Goal: Task Accomplishment & Management: Manage account settings

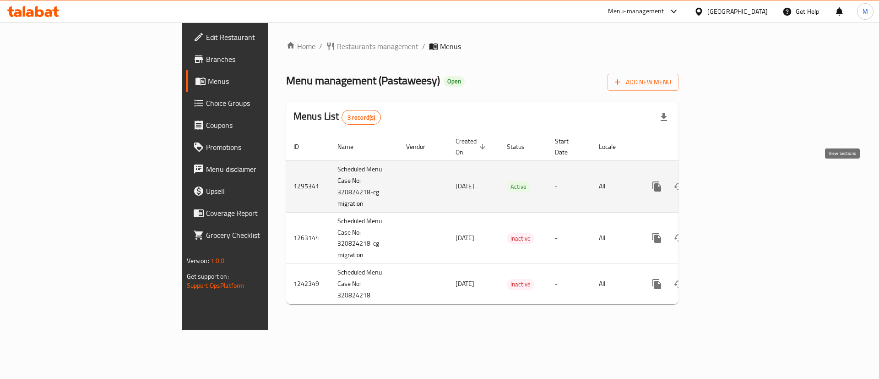
click at [728, 181] on icon "enhanced table" at bounding box center [722, 186] width 11 height 11
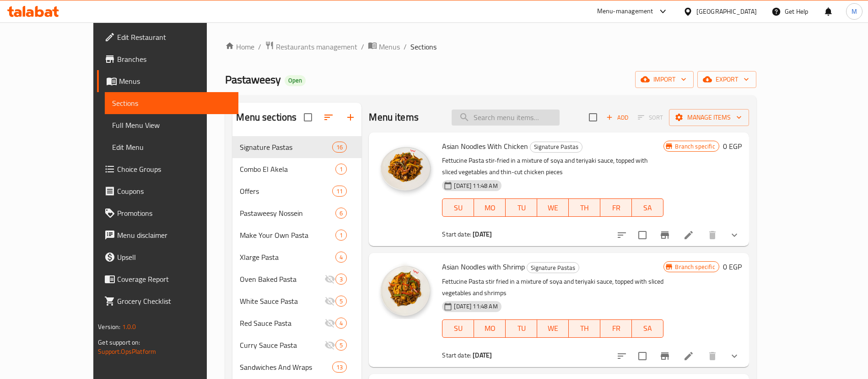
click at [547, 114] on input "search" at bounding box center [506, 117] width 108 height 16
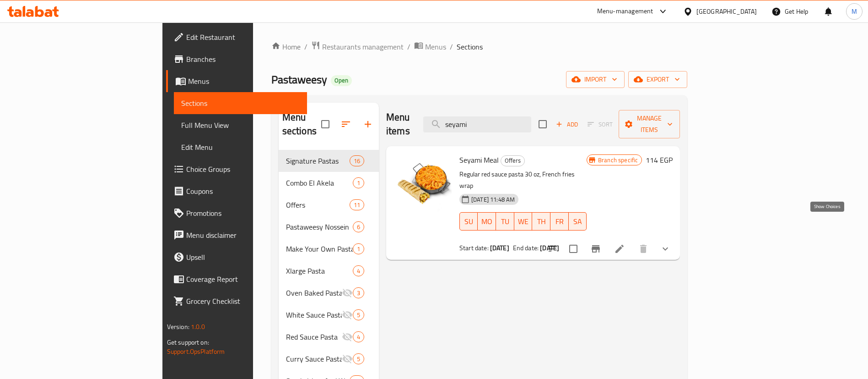
type input "seyami"
click at [671, 243] on icon "show more" at bounding box center [665, 248] width 11 height 11
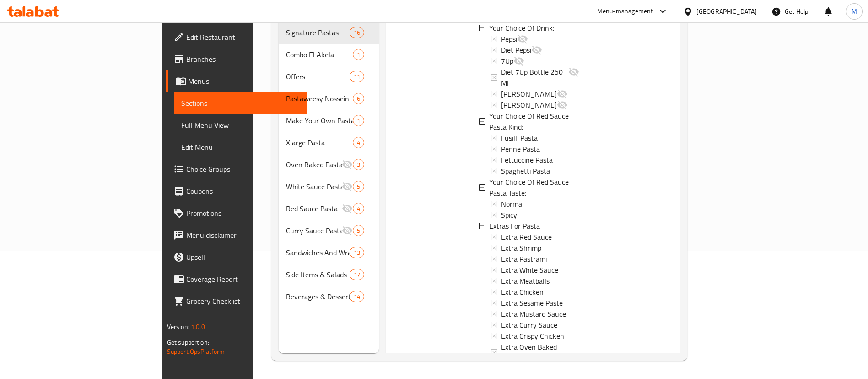
scroll to position [262, 0]
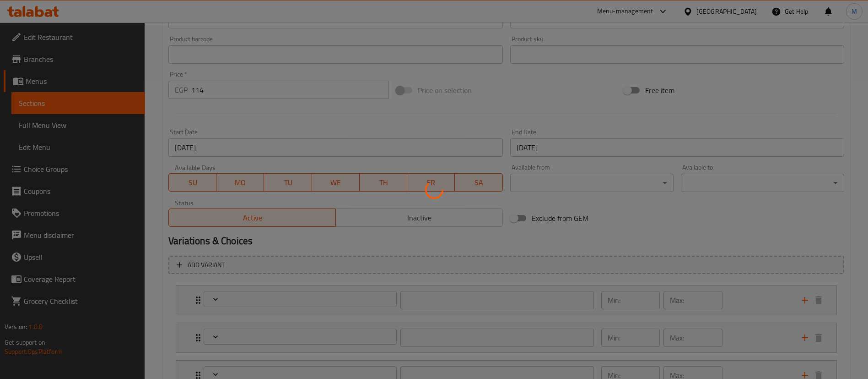
scroll to position [447, 0]
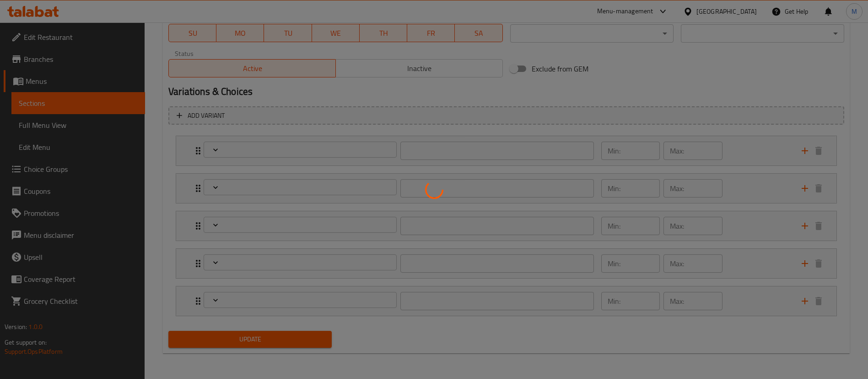
type input "إختيارك من المشروب:"
type input "1"
type input "إختر نوع المكرونة صوص أحمر:"
type input "1"
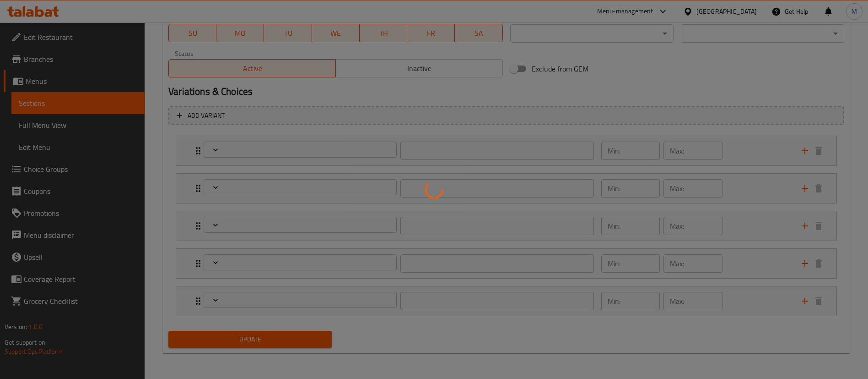
type input "1"
type input "إختيارك من مذاق مكرونة صوص أحمر:"
type input "1"
type input "الإضافات للباستا"
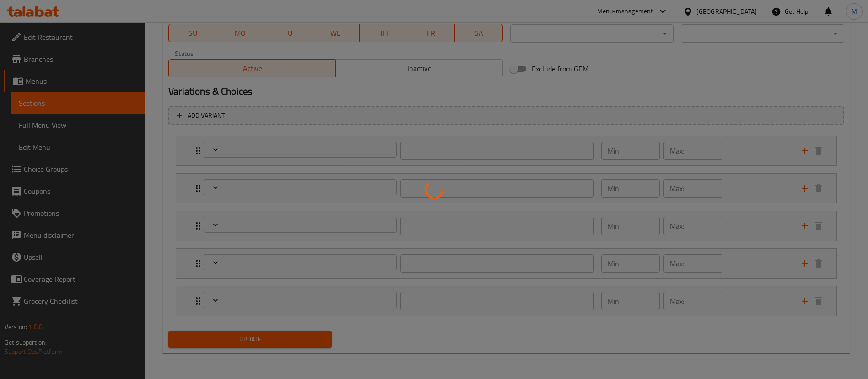
type input "0"
type input "23"
type input "استبدل المشروب"
type input "0"
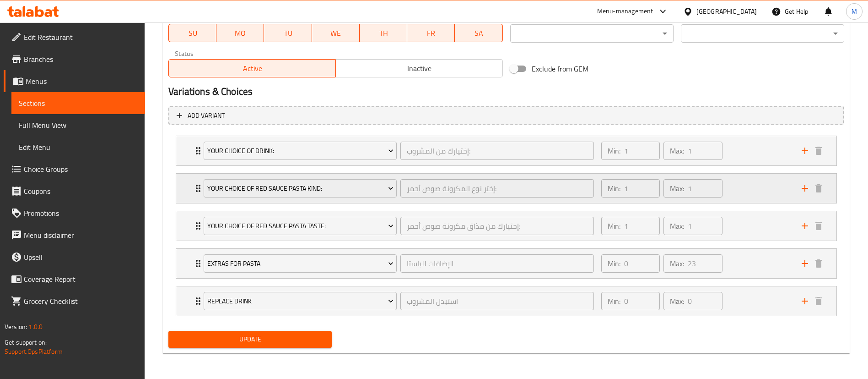
click at [183, 165] on div "Your Choice Of Red Sauce Pasta Kind: إختر نوع المكرونة صوص أحمر: ​ Min: 1 ​ Max…" at bounding box center [506, 150] width 660 height 29
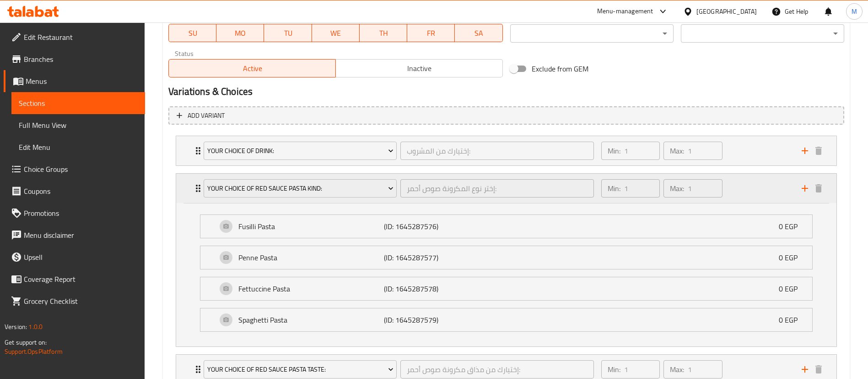
click at [183, 186] on div "Your Choice Of Red Sauce Pasta Kind: إختر نوع المكرونة صوص أحمر: ​ Min: 1 ​ Max…" at bounding box center [506, 187] width 660 height 29
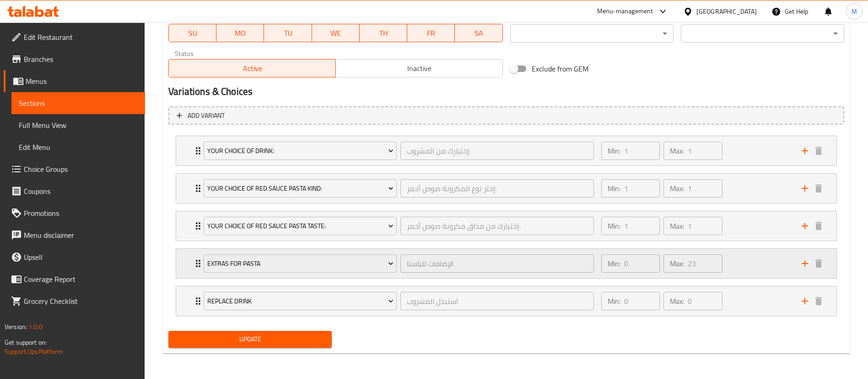
click at [185, 165] on div "Extras For Pasta الإضافات للباستا ​ Min: 0 ​ Max: 23 ​" at bounding box center [506, 150] width 660 height 29
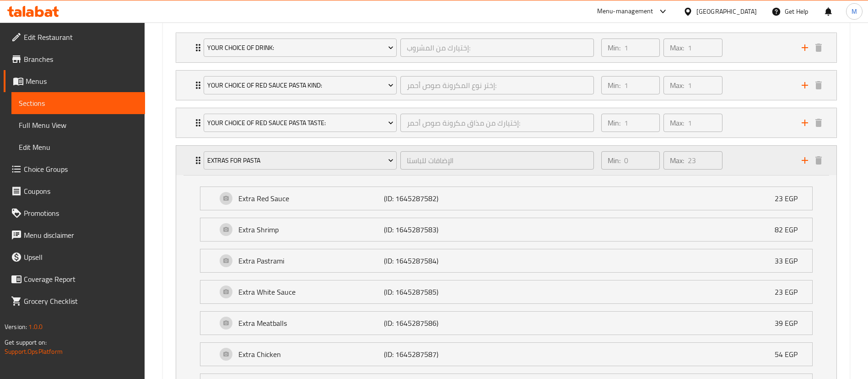
scroll to position [547, 0]
click at [196, 175] on div "Extras For Pasta الإضافات للباستا ​ Min: 0 ​ Max: 23 ​" at bounding box center [509, 162] width 633 height 29
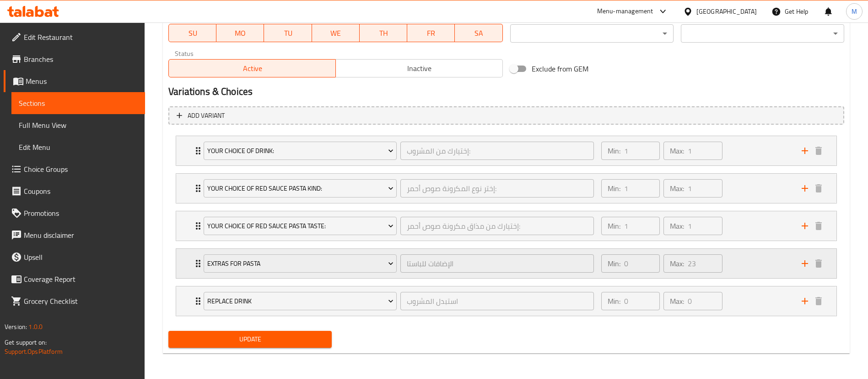
scroll to position [447, 0]
click at [191, 165] on div "Extras For Pasta الإضافات للباستا ​ Min: 0 ​ Max: 23 ​" at bounding box center [506, 150] width 660 height 29
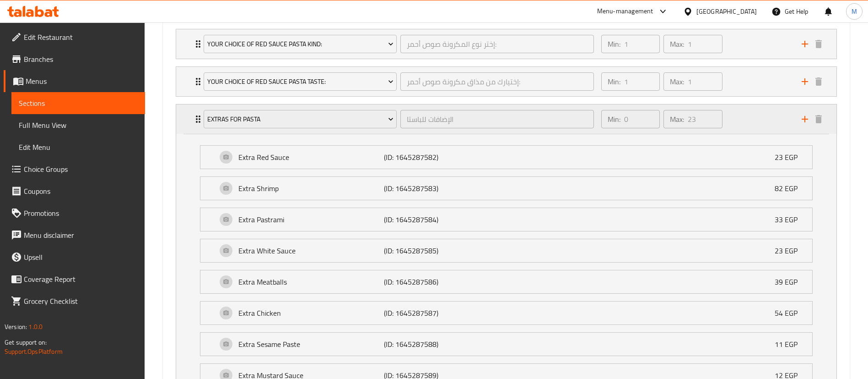
scroll to position [592, 0]
click at [402, 213] on p "(ID: 1645287584)" at bounding box center [432, 218] width 97 height 11
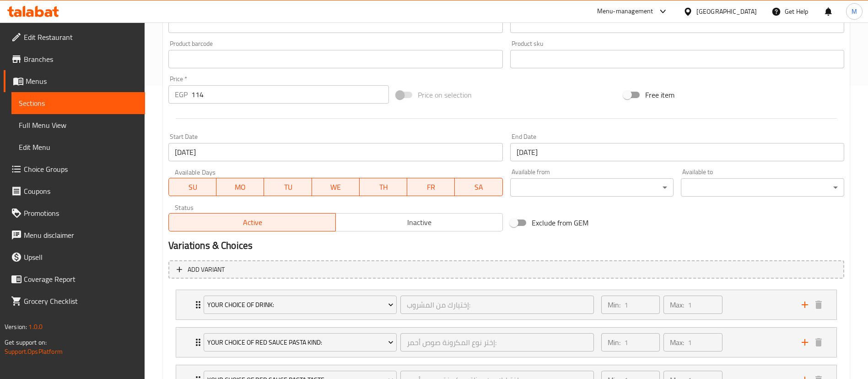
scroll to position [297, 0]
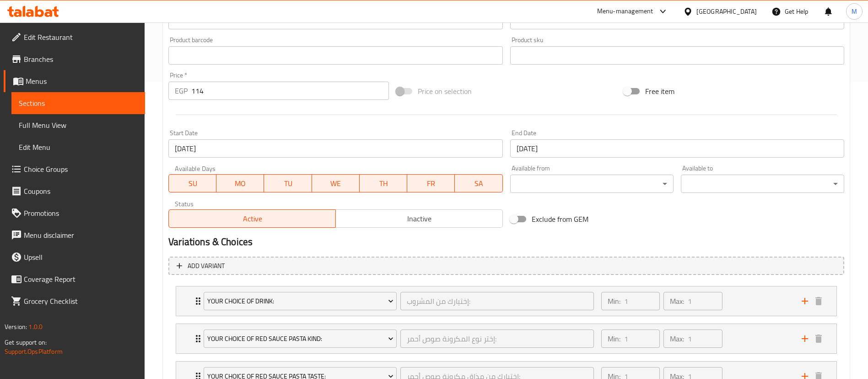
click at [62, 184] on link "Coupons" at bounding box center [74, 191] width 141 height 22
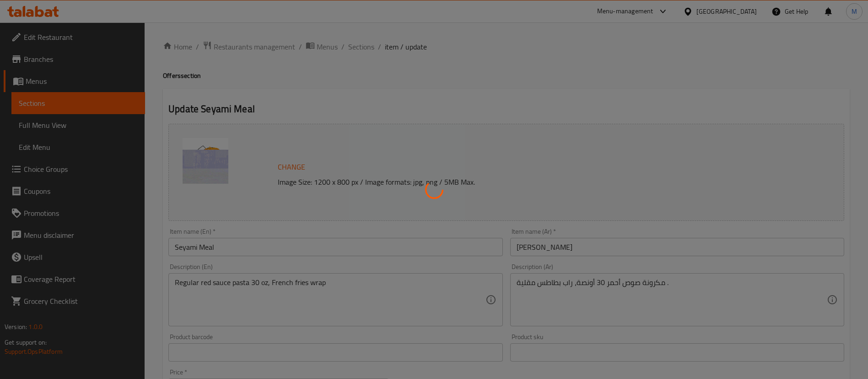
type input "إختيارك من المشروب:"
type input "1"
type input "إختر نوع المكرونة صوص أحمر:"
type input "1"
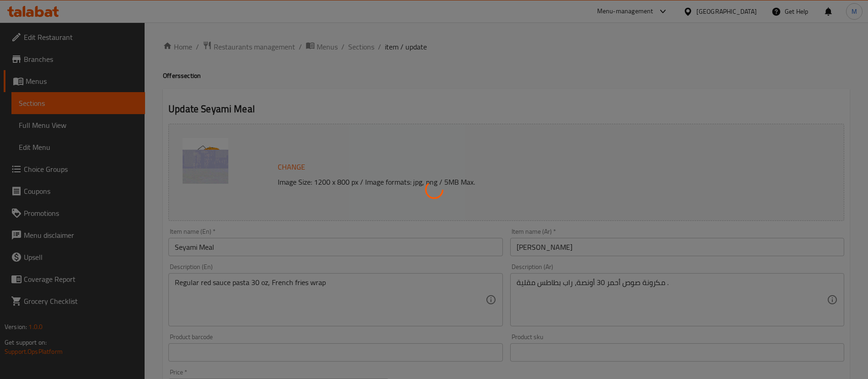
type input "1"
type input "إختيارك من مذاق مكرونة صوص أحمر:"
type input "1"
type input "الإضافات للباستا"
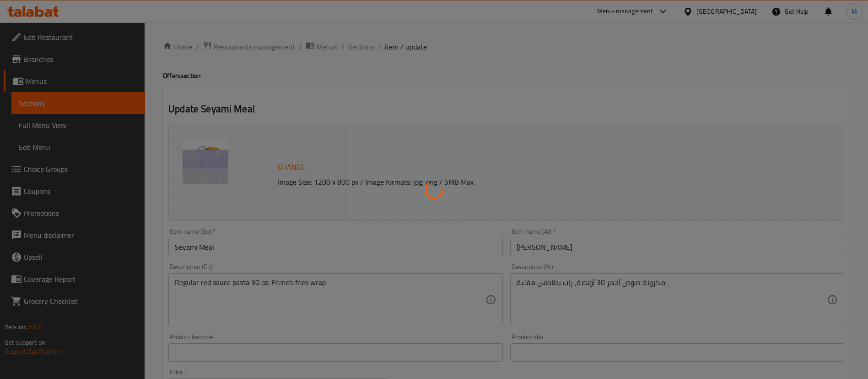
type input "0"
type input "23"
type input "استبدل المشروب"
type input "0"
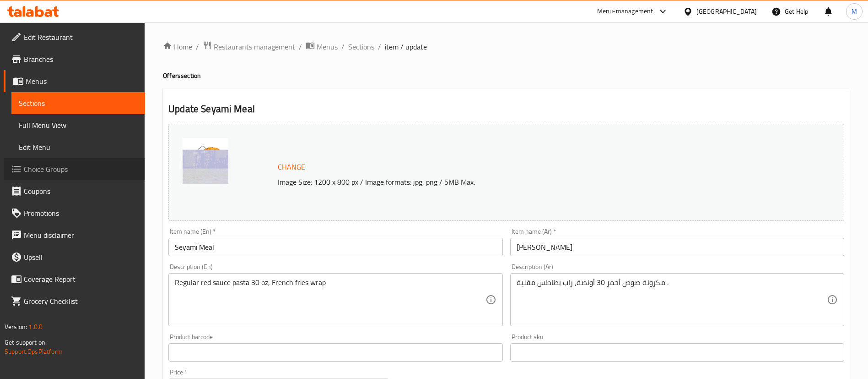
click at [65, 163] on span "Choice Groups" at bounding box center [81, 168] width 114 height 11
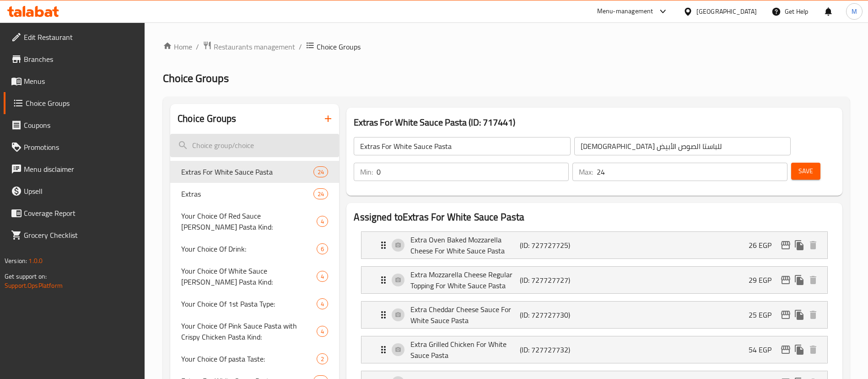
click at [252, 141] on input "search" at bounding box center [254, 145] width 169 height 23
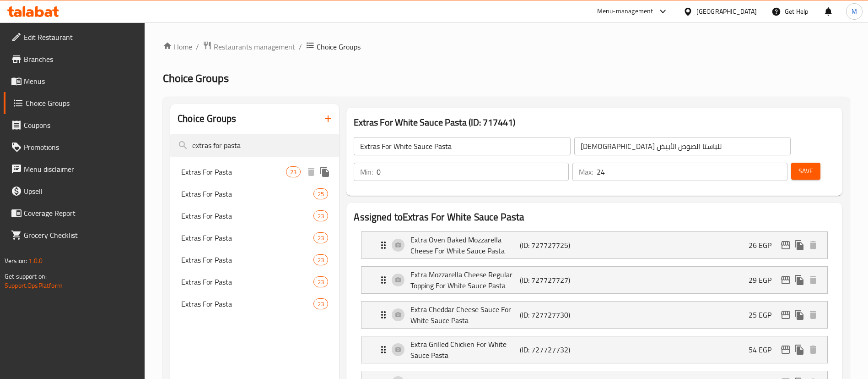
type input "extras for pasta"
click at [249, 176] on span "Extras For Pasta" at bounding box center [233, 171] width 105 height 11
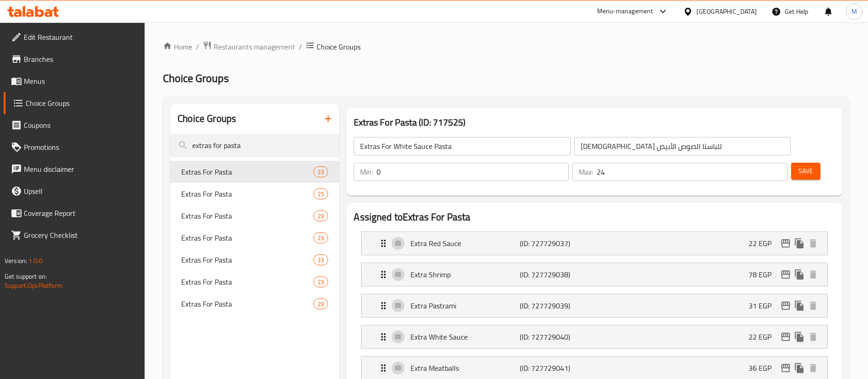
type input "Extras For Pasta"
type input "الإضافات للباستا"
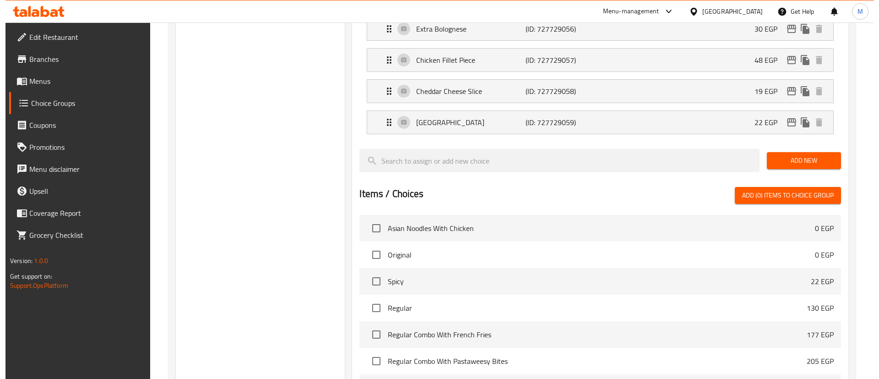
scroll to position [947, 0]
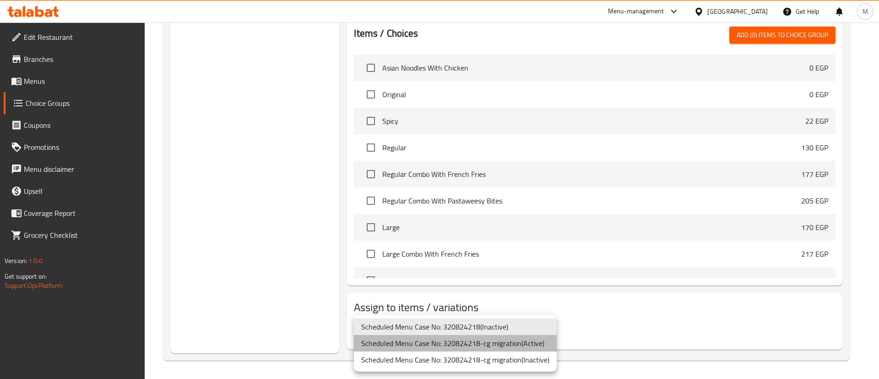
click at [501, 344] on li "Scheduled Menu Case No: 320824218-cg migration ( Active )" at bounding box center [455, 343] width 203 height 16
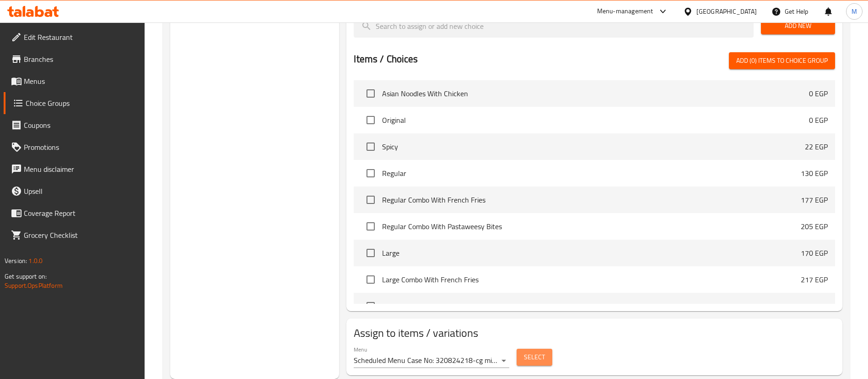
click at [545, 348] on button "Select" at bounding box center [535, 356] width 36 height 17
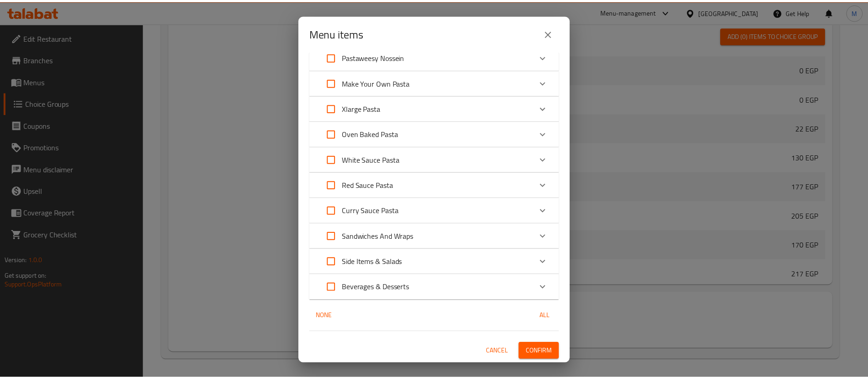
scroll to position [0, 0]
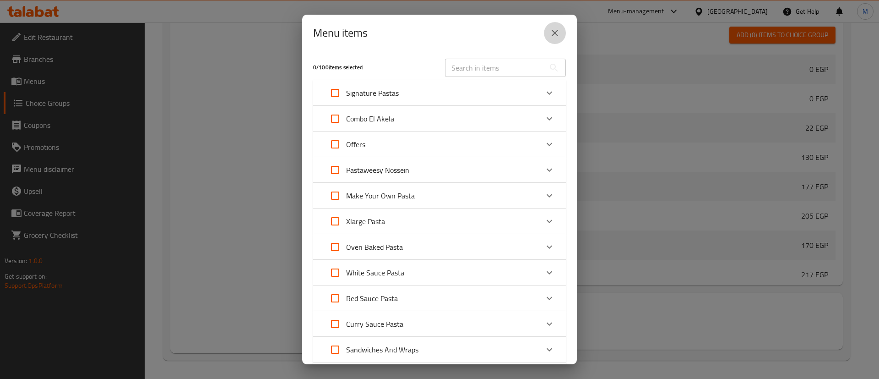
click at [558, 34] on icon "close" at bounding box center [554, 32] width 11 height 11
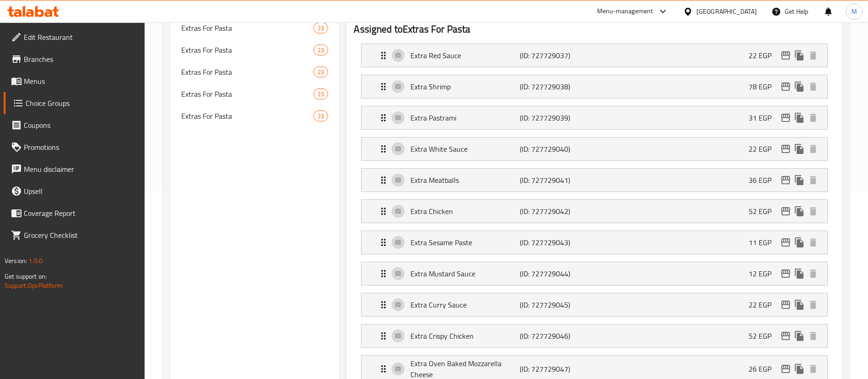
scroll to position [2, 0]
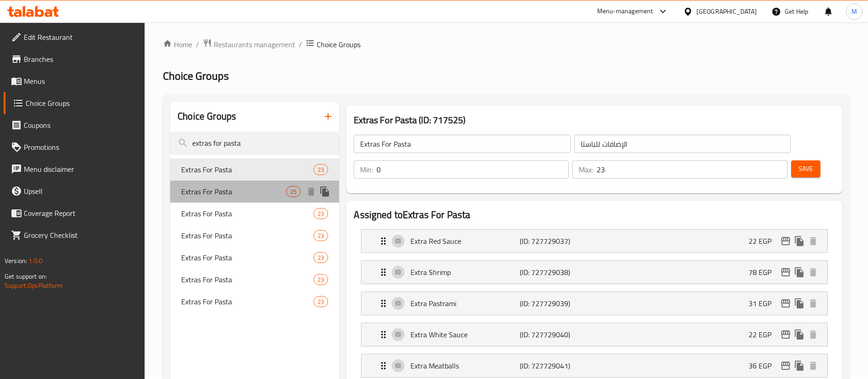
click at [275, 186] on span "Extras For Pasta" at bounding box center [233, 191] width 105 height 11
type input "25"
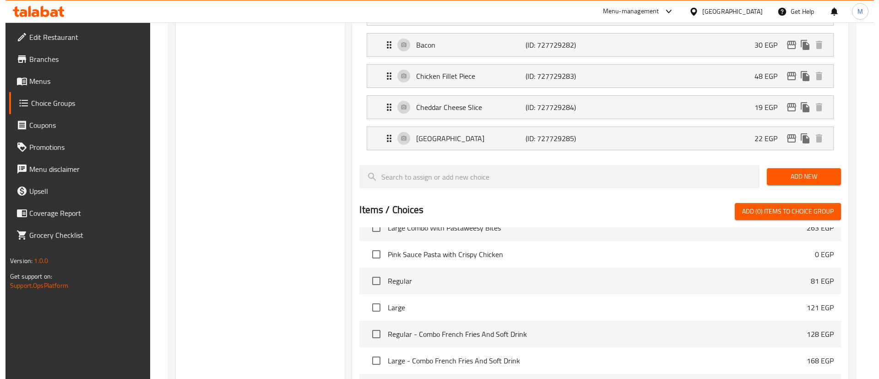
scroll to position [1010, 0]
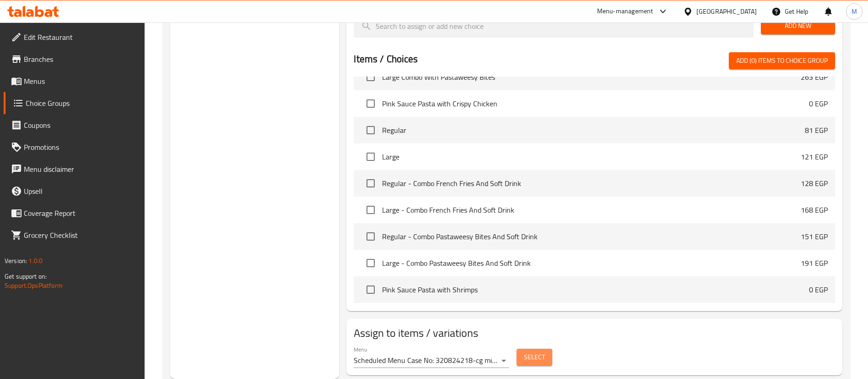
click at [519, 348] on button "Select" at bounding box center [535, 356] width 36 height 17
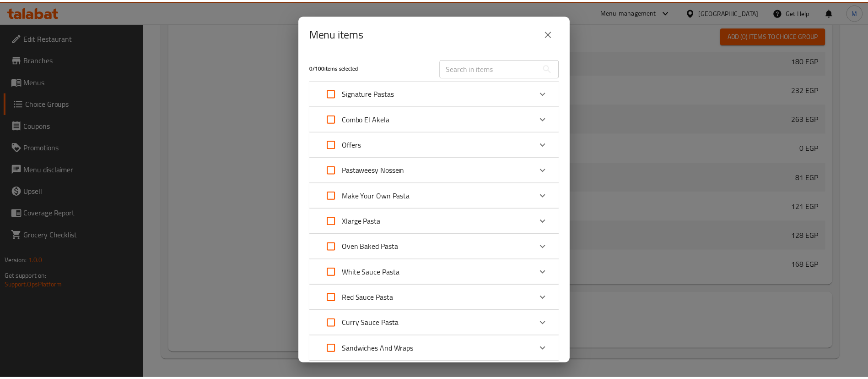
scroll to position [113, 0]
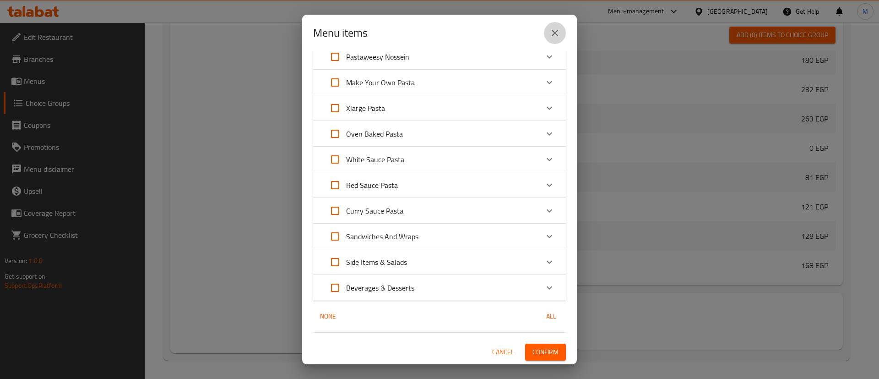
click at [551, 32] on icon "close" at bounding box center [554, 32] width 11 height 11
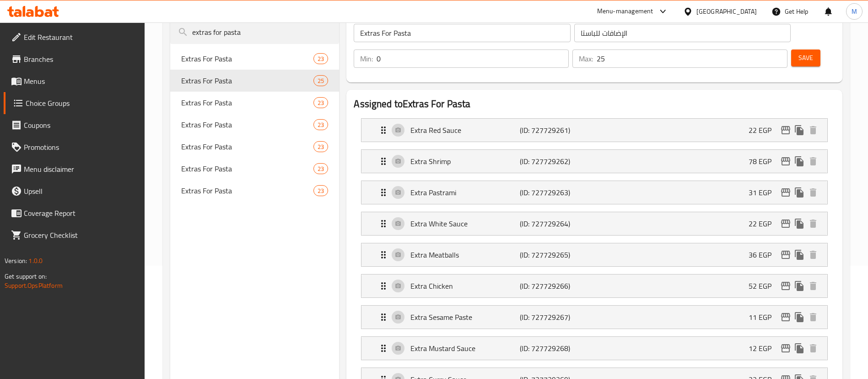
scroll to position [53, 0]
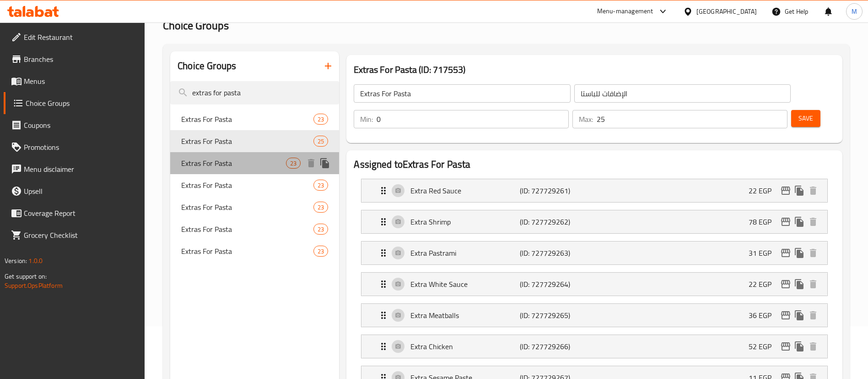
click at [239, 154] on div "Extras For Pasta 23" at bounding box center [254, 163] width 169 height 22
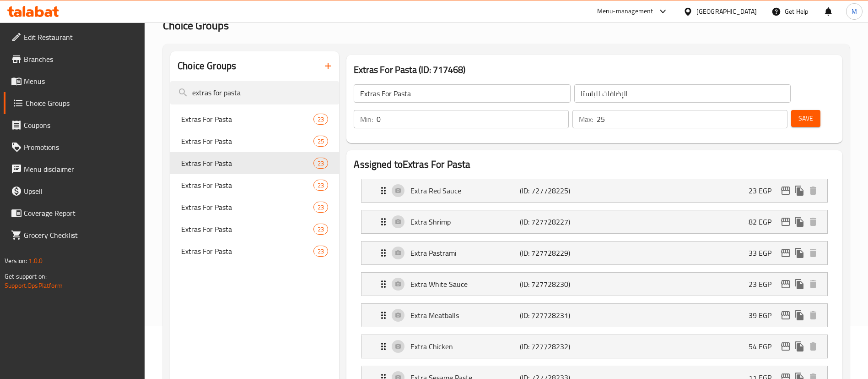
type input "Extras For Pasta"
type input "23"
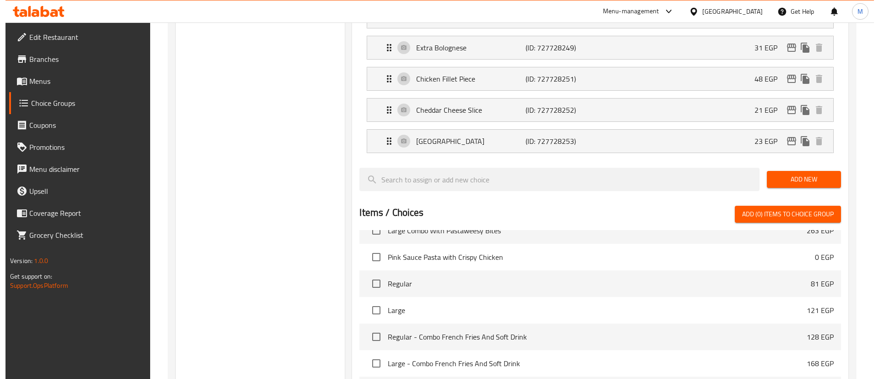
scroll to position [947, 0]
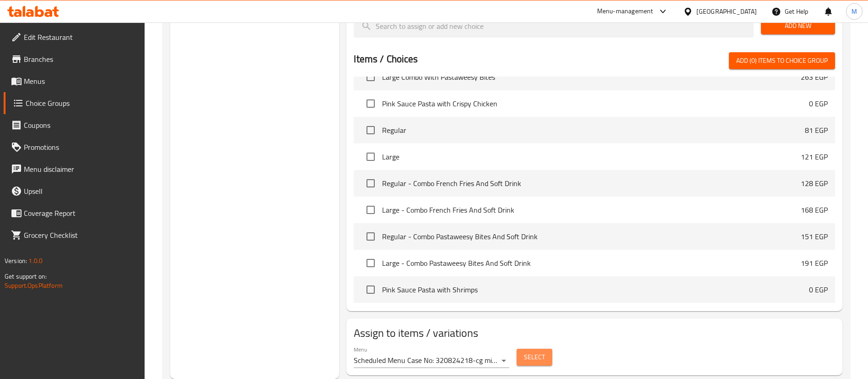
click at [541, 351] on span "Select" at bounding box center [534, 356] width 21 height 11
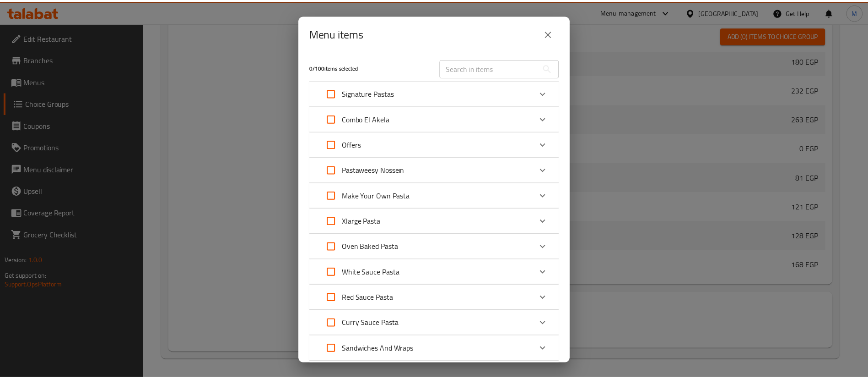
scroll to position [113, 0]
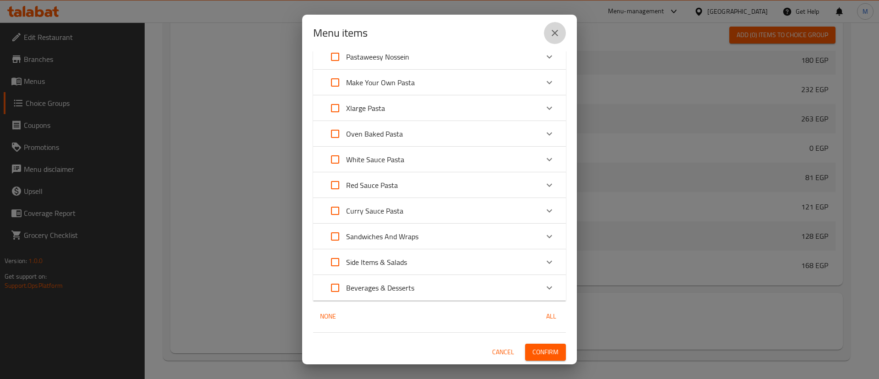
click at [552, 38] on icon "close" at bounding box center [554, 32] width 11 height 11
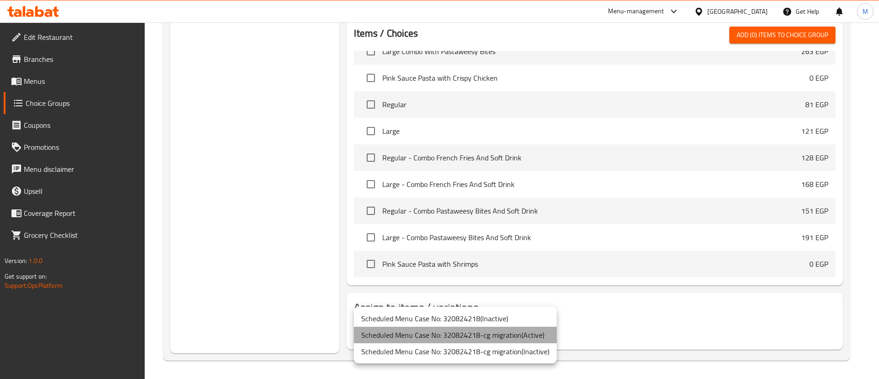
click at [479, 336] on li "Scheduled Menu Case No: 320824218-cg migration ( Active )" at bounding box center [455, 334] width 203 height 16
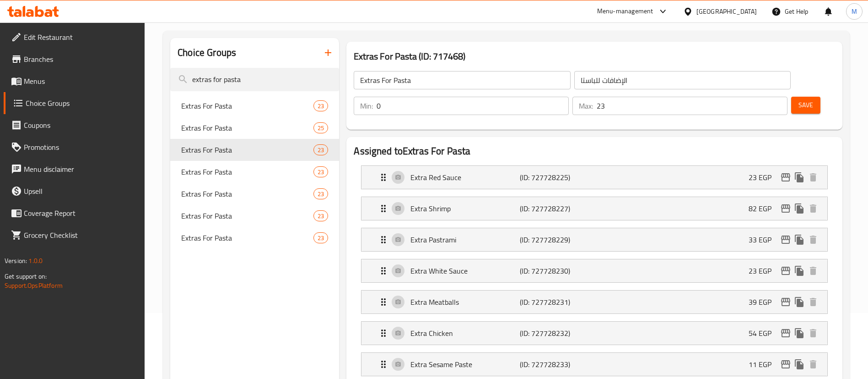
scroll to position [0, 0]
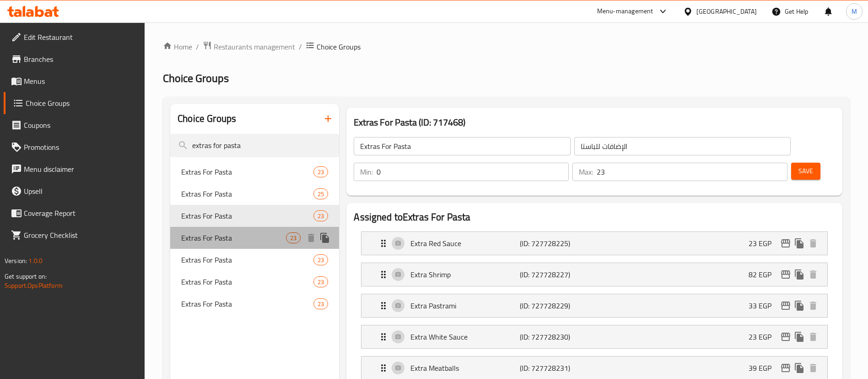
click at [268, 236] on span "Extras For Pasta" at bounding box center [233, 237] width 105 height 11
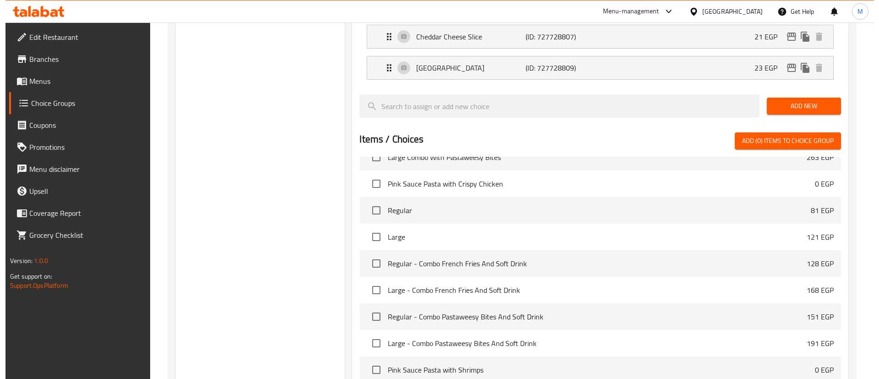
scroll to position [947, 0]
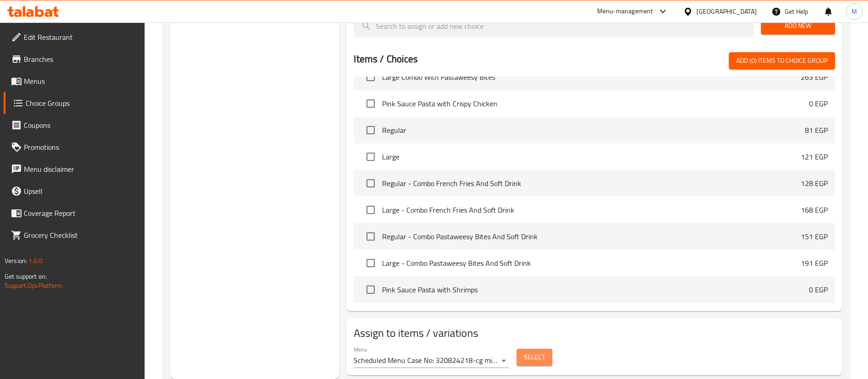
click at [531, 351] on span "Select" at bounding box center [534, 356] width 21 height 11
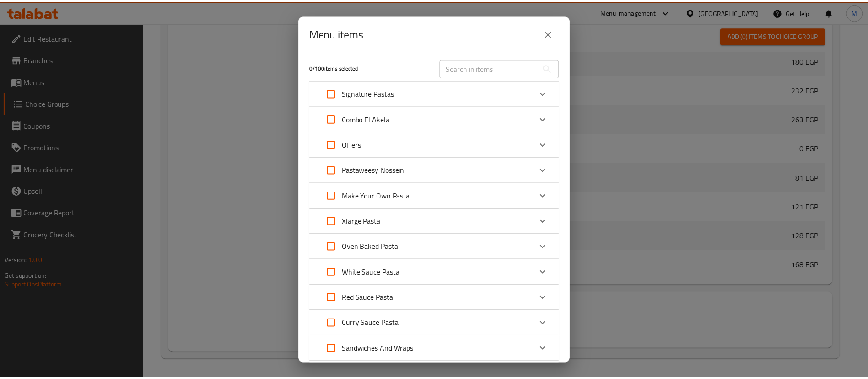
scroll to position [113, 0]
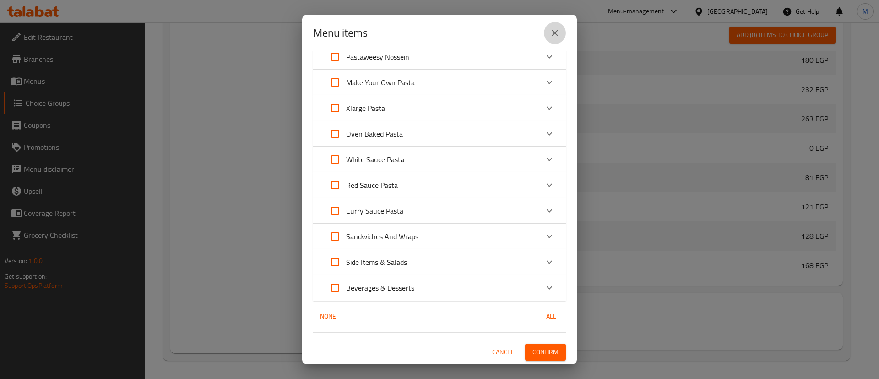
click at [553, 37] on icon "close" at bounding box center [554, 32] width 11 height 11
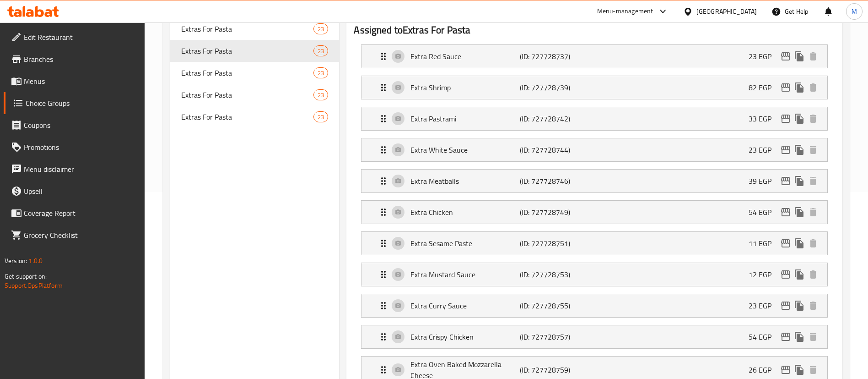
scroll to position [0, 0]
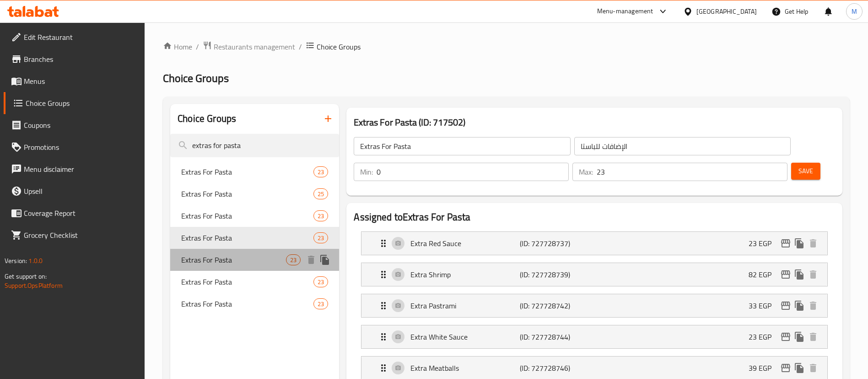
click at [243, 250] on div "Extras For Pasta 23" at bounding box center [254, 260] width 169 height 22
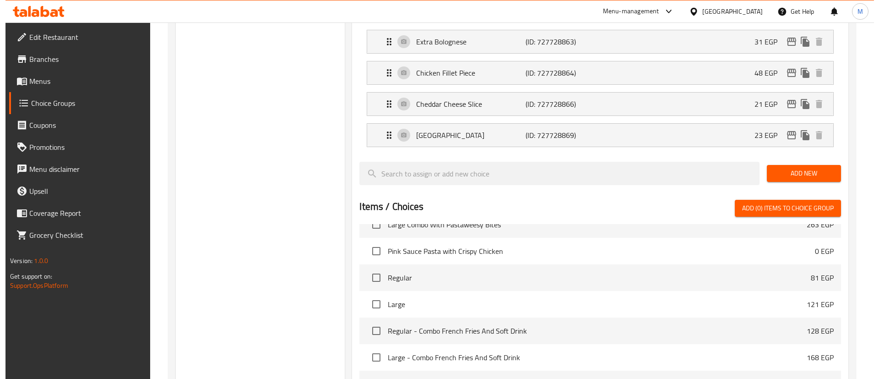
scroll to position [947, 0]
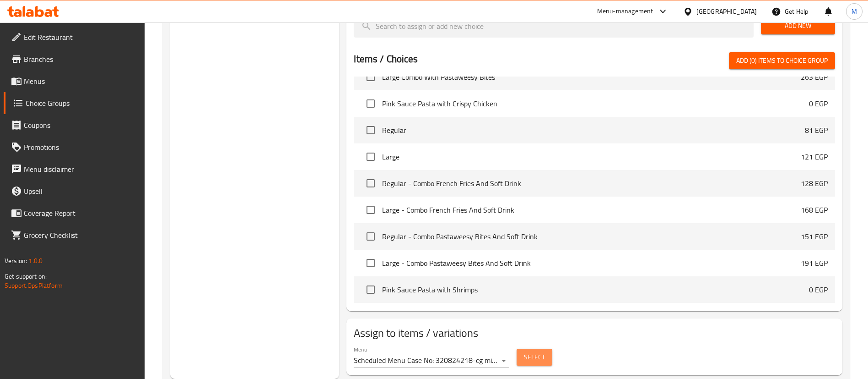
click at [517, 348] on button "Select" at bounding box center [535, 356] width 36 height 17
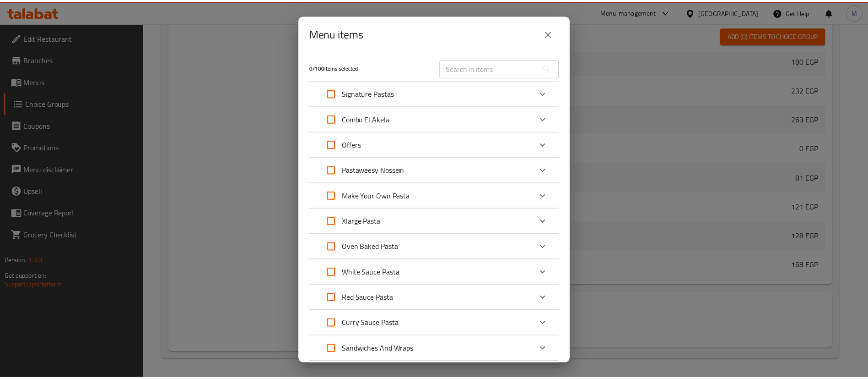
scroll to position [113, 0]
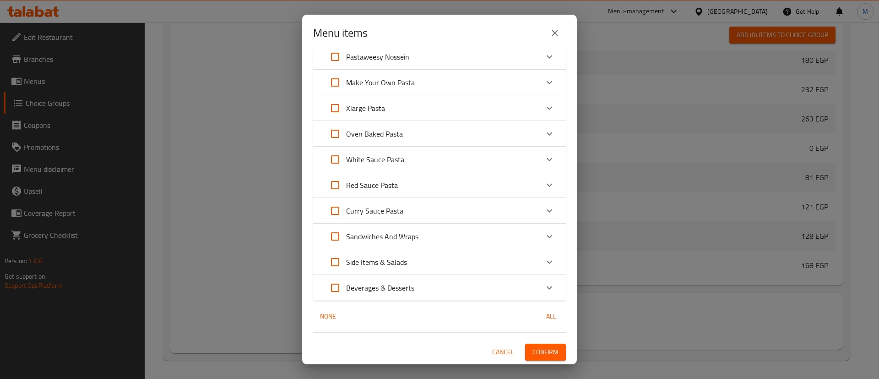
click at [551, 29] on icon "close" at bounding box center [554, 32] width 11 height 11
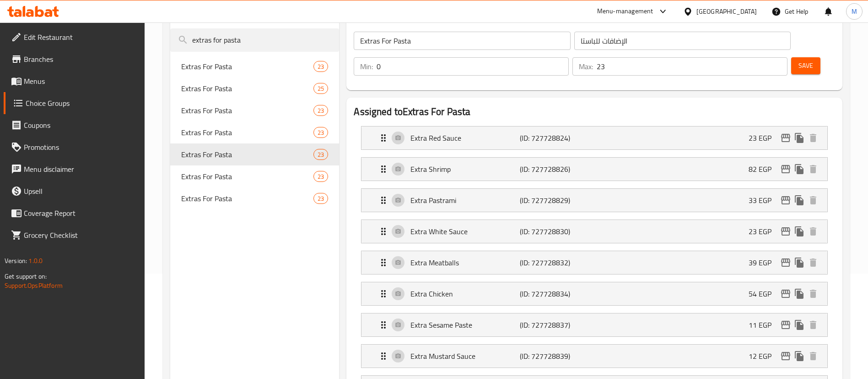
scroll to position [104, 0]
click at [259, 183] on div "Extras For Pasta 23" at bounding box center [254, 177] width 169 height 22
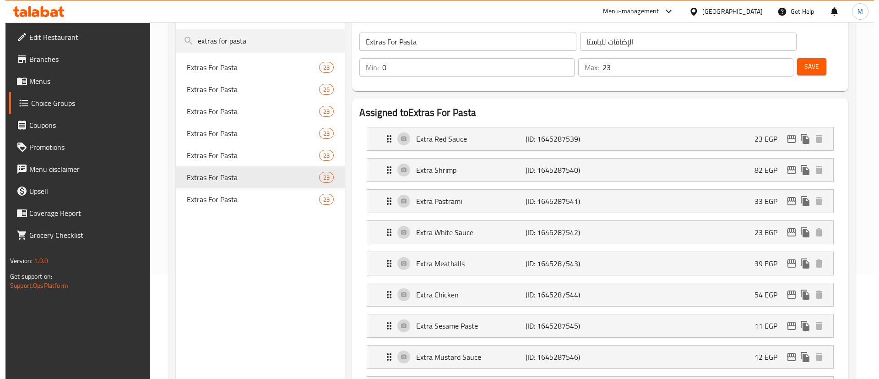
scroll to position [947, 0]
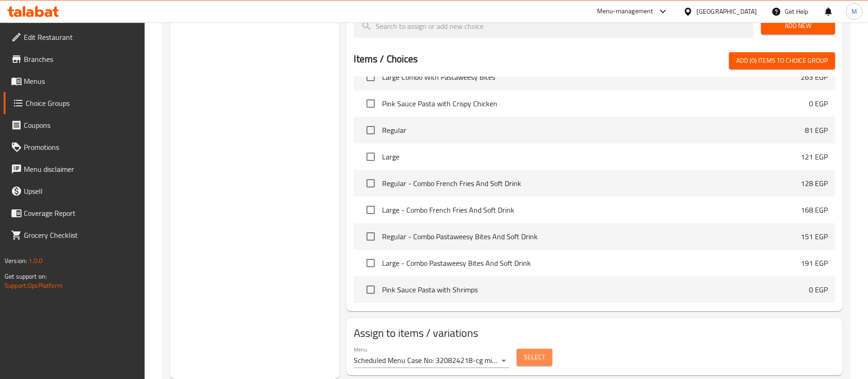
click at [533, 351] on span "Select" at bounding box center [534, 356] width 21 height 11
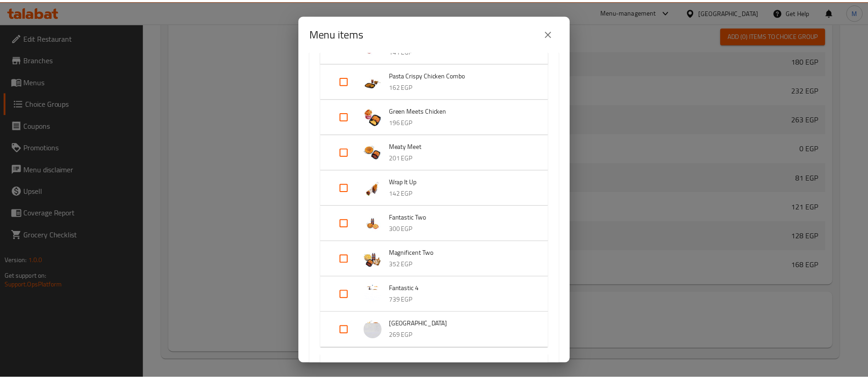
scroll to position [0, 0]
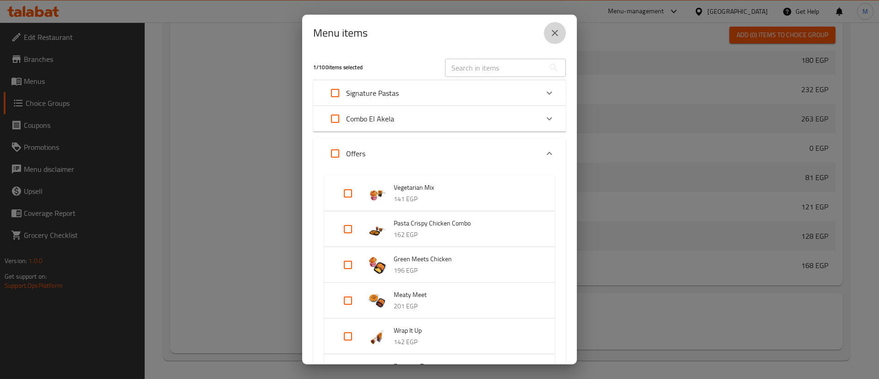
click at [553, 38] on button "close" at bounding box center [555, 33] width 22 height 22
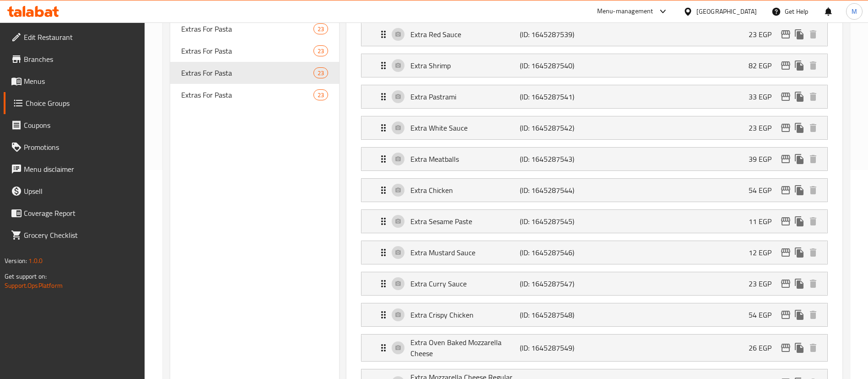
scroll to position [33, 0]
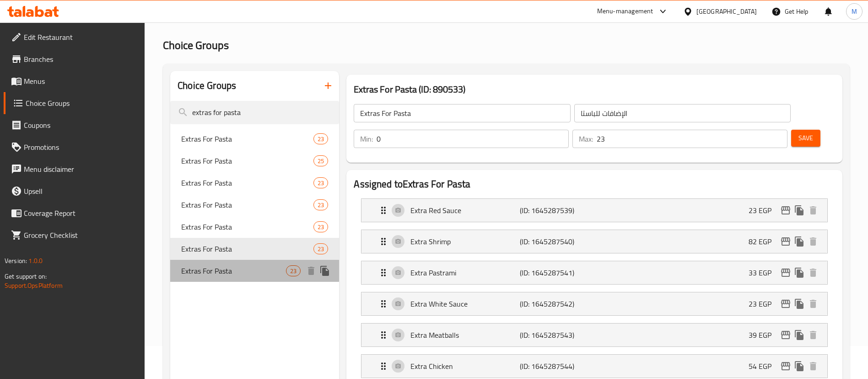
click at [236, 274] on span "Extras For Pasta" at bounding box center [233, 270] width 105 height 11
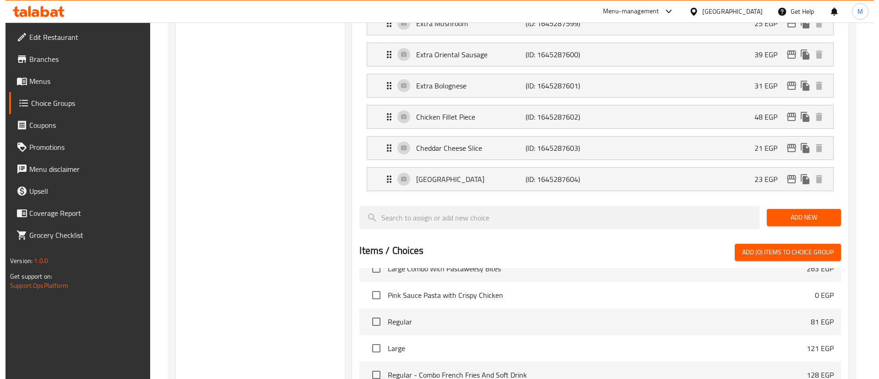
scroll to position [947, 0]
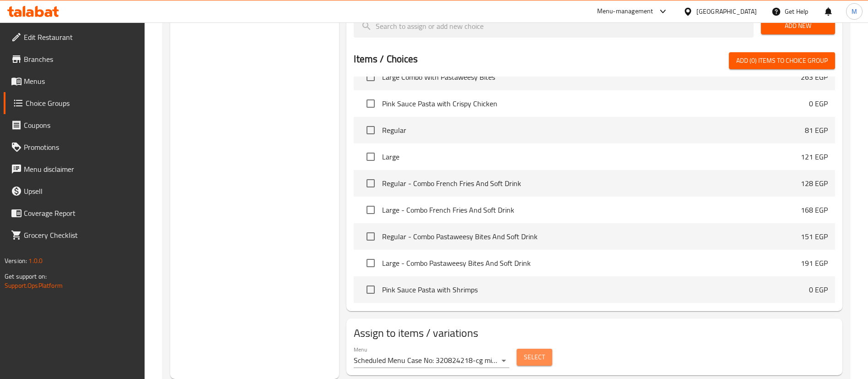
click at [545, 348] on button "Select" at bounding box center [535, 356] width 36 height 17
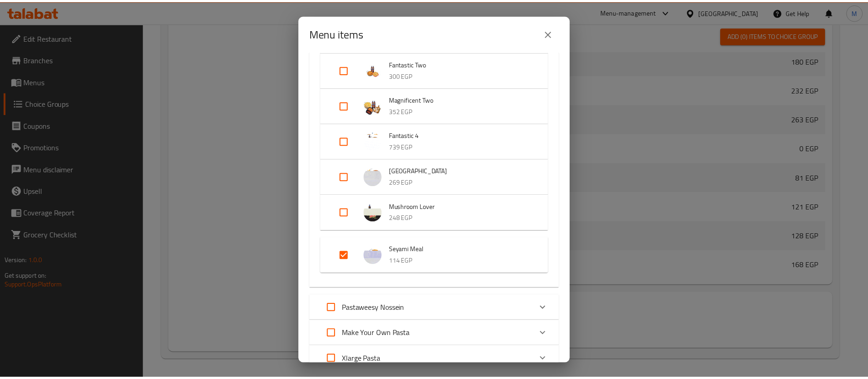
scroll to position [298, 0]
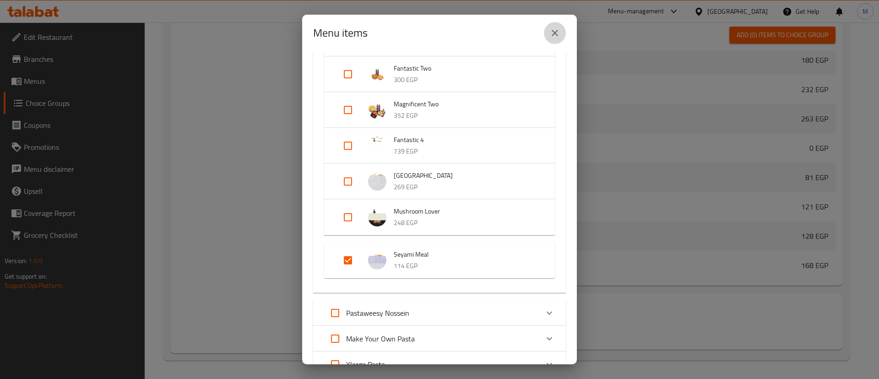
click at [548, 27] on button "close" at bounding box center [555, 33] width 22 height 22
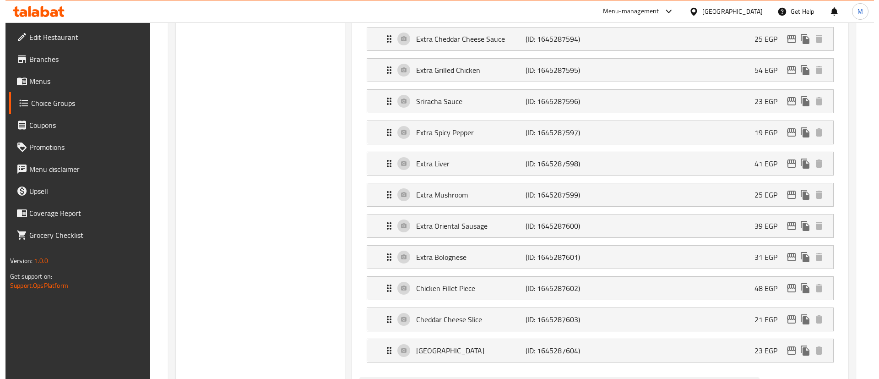
scroll to position [586, 0]
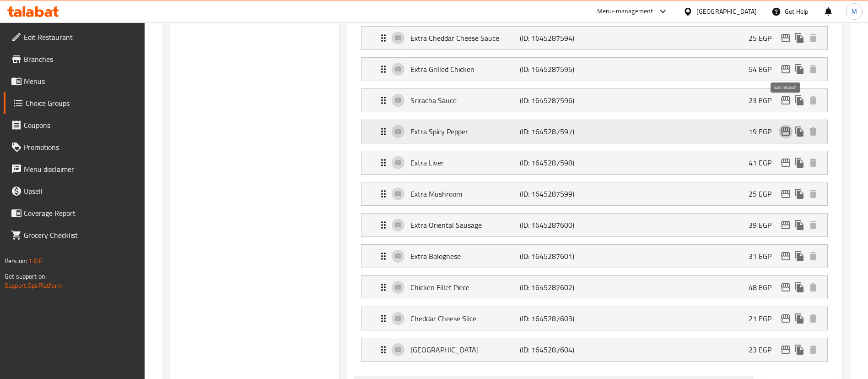
click at [789, 126] on icon "edit" at bounding box center [785, 131] width 11 height 11
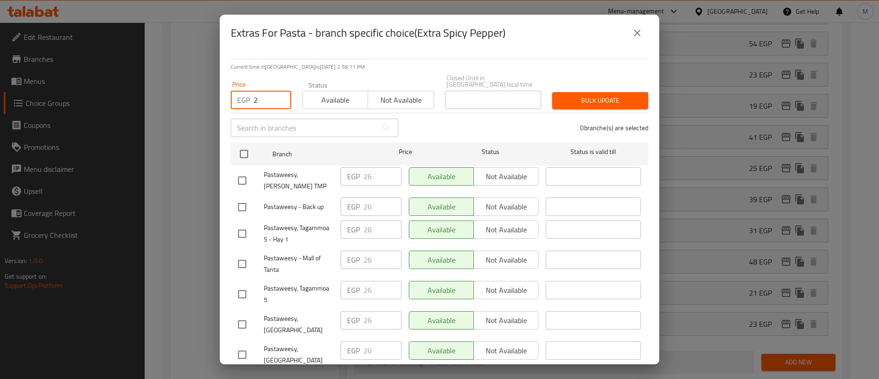
click at [263, 93] on input "2" at bounding box center [273, 100] width 38 height 18
type input "22"
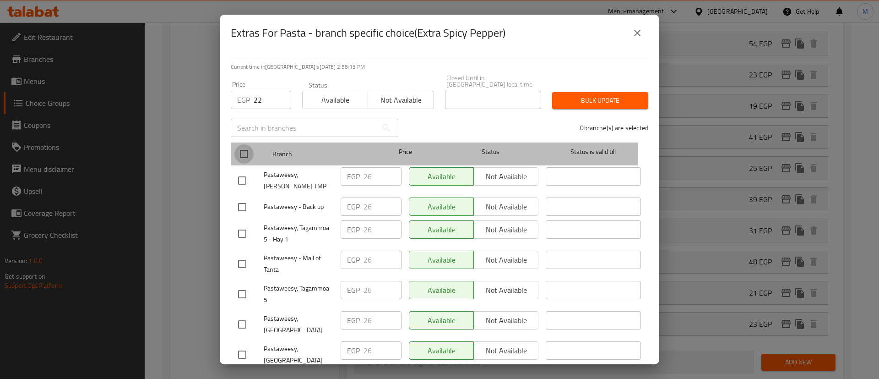
click at [244, 148] on input "checkbox" at bounding box center [243, 153] width 19 height 19
checkbox input "true"
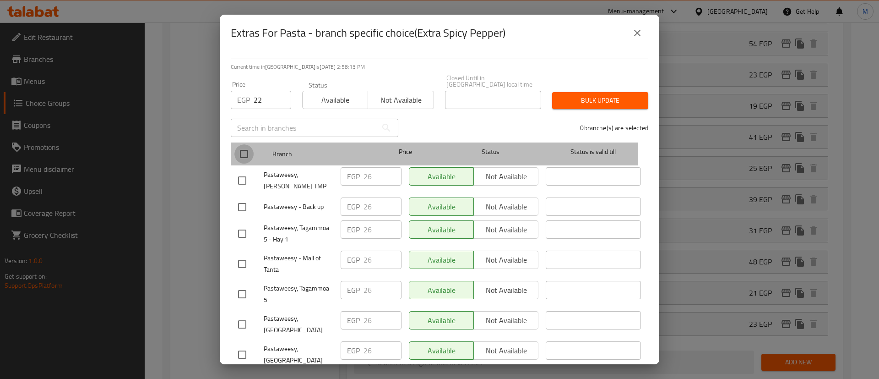
checkbox input "true"
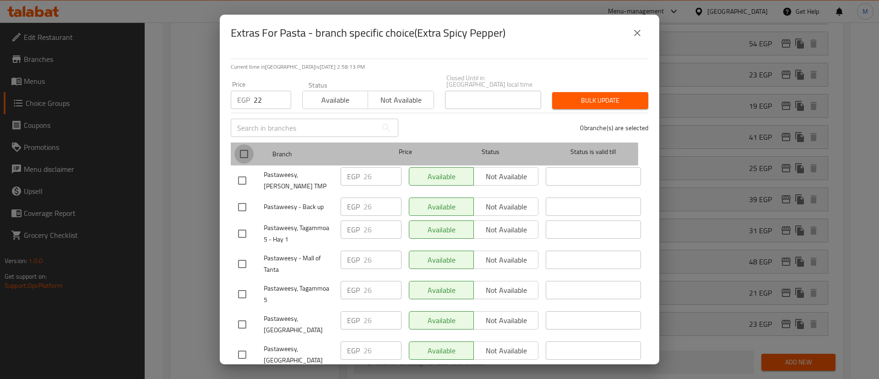
checkbox input "true"
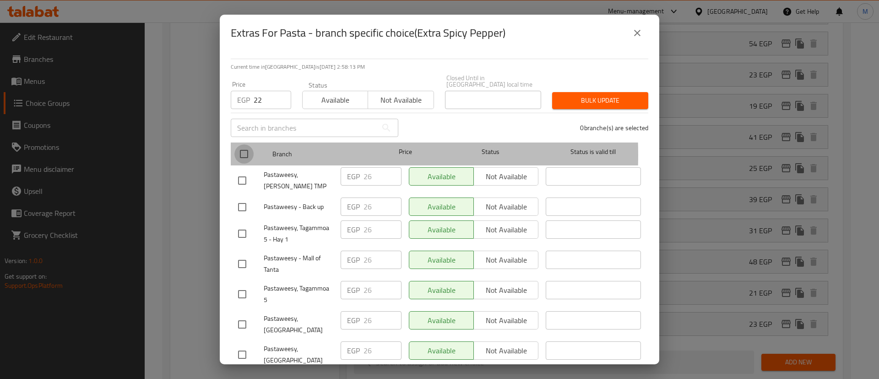
checkbox input "true"
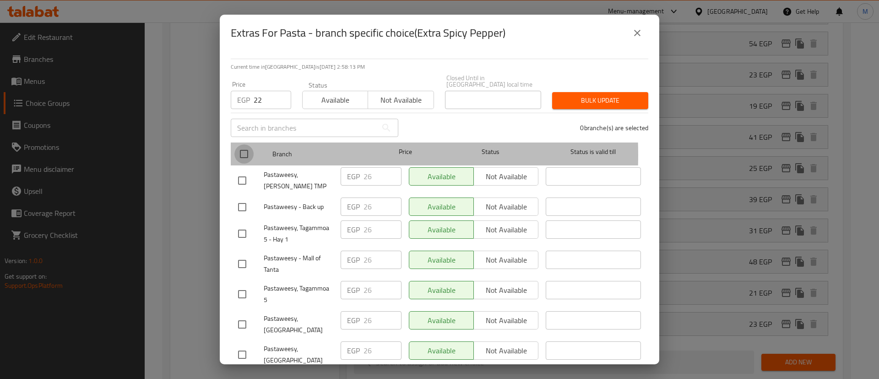
checkbox input "true"
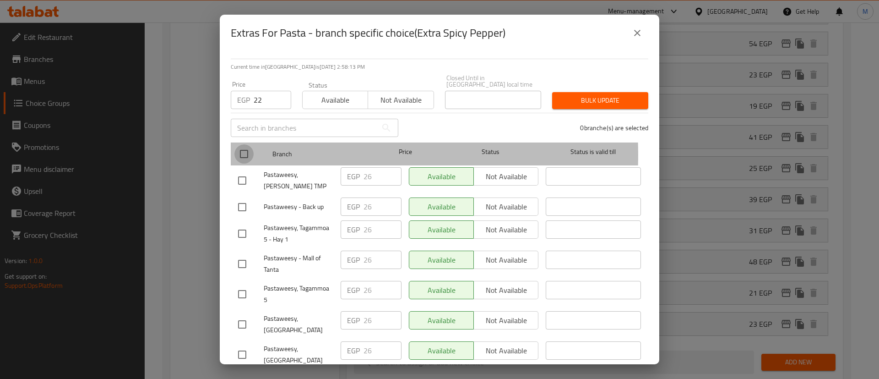
checkbox input "true"
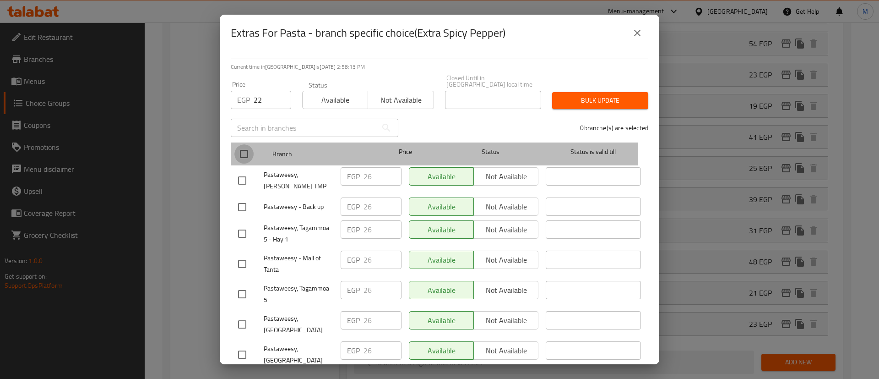
checkbox input "true"
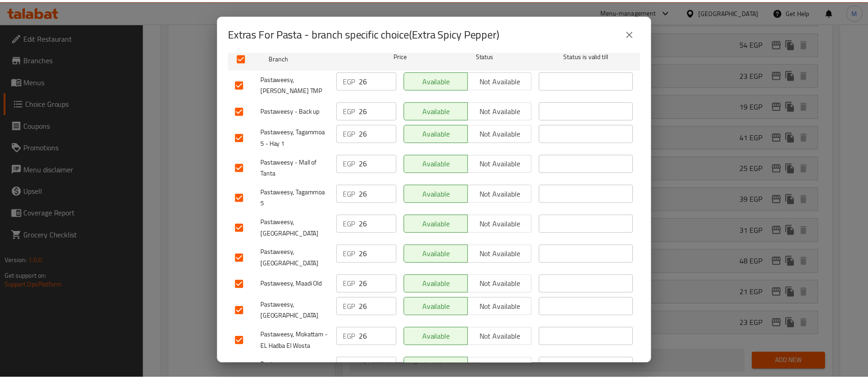
scroll to position [0, 0]
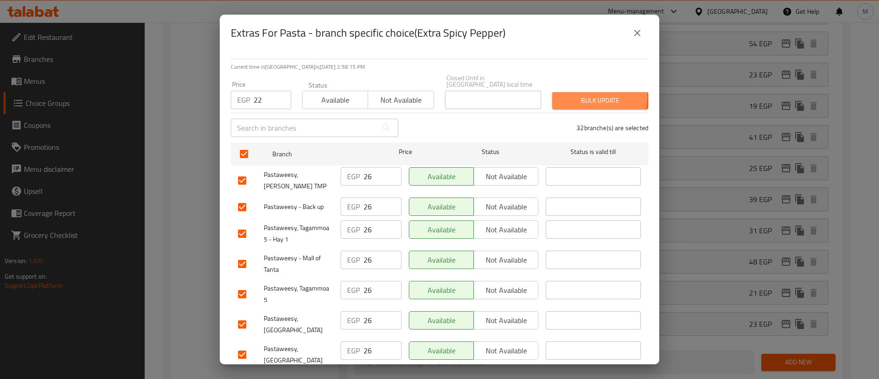
click at [575, 95] on span "Bulk update" at bounding box center [599, 100] width 81 height 11
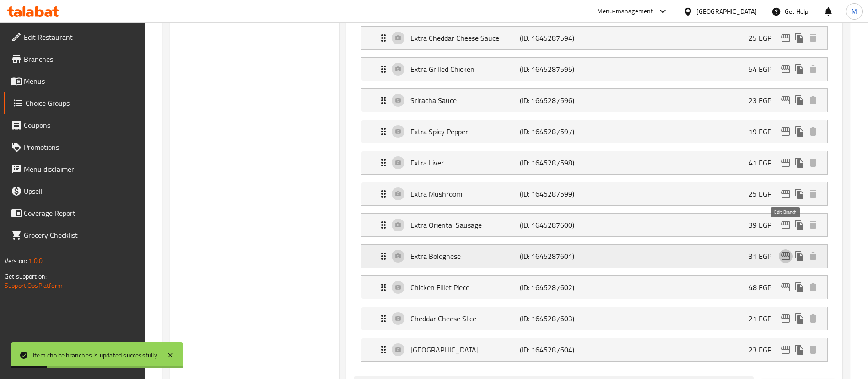
click at [783, 250] on icon "edit" at bounding box center [785, 255] width 11 height 11
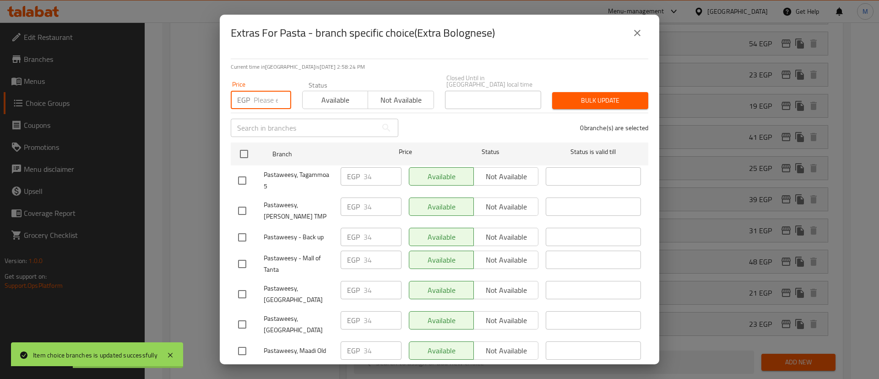
click at [264, 95] on input "number" at bounding box center [273, 100] width 38 height 18
type input "36"
click at [245, 144] on input "checkbox" at bounding box center [243, 153] width 19 height 19
checkbox input "true"
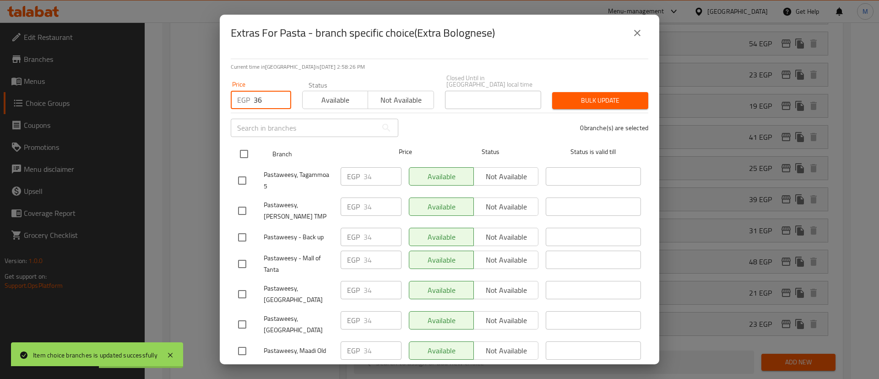
checkbox input "true"
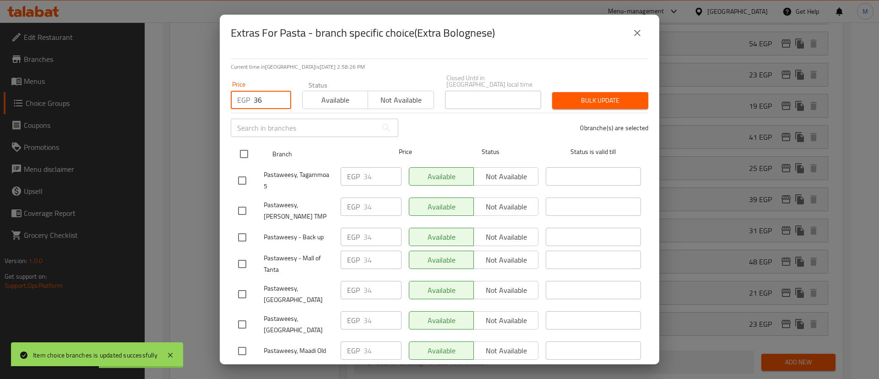
checkbox input "true"
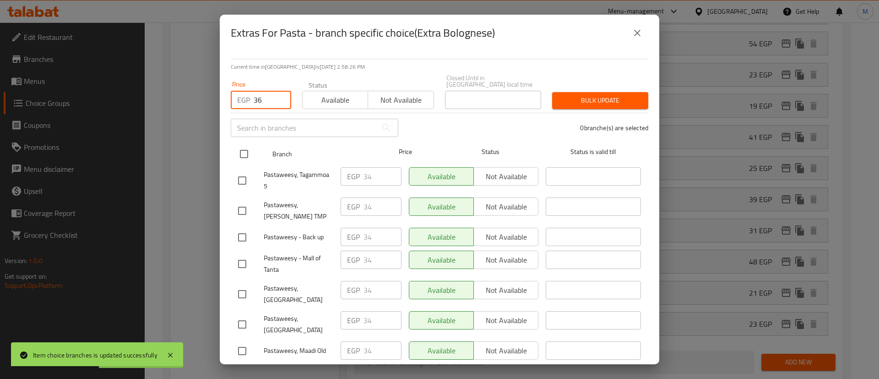
checkbox input "true"
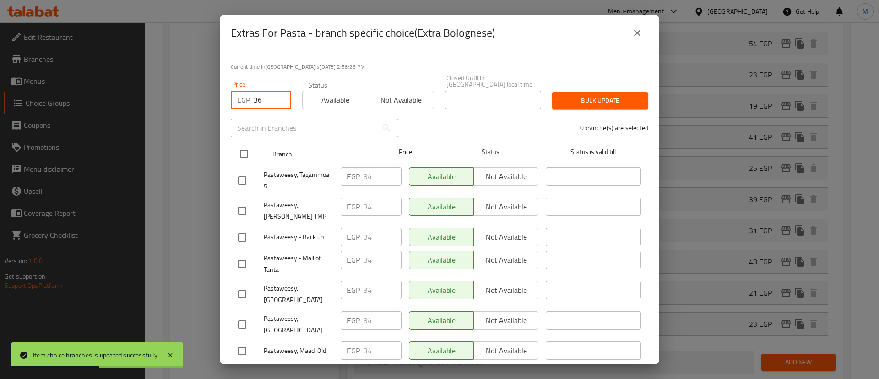
checkbox input "true"
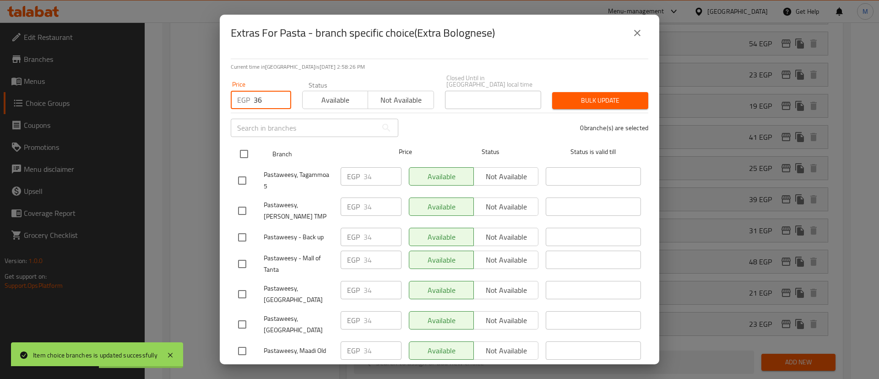
checkbox input "true"
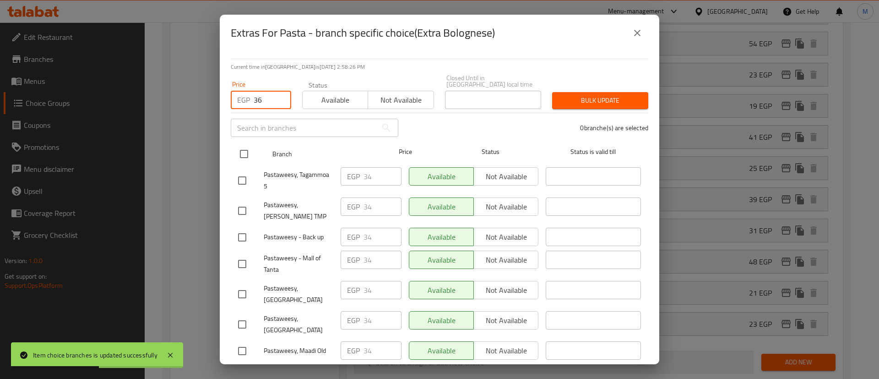
checkbox input "true"
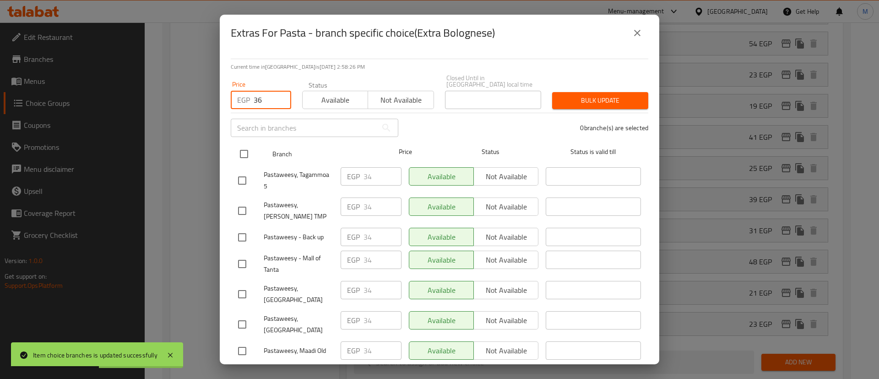
checkbox input "true"
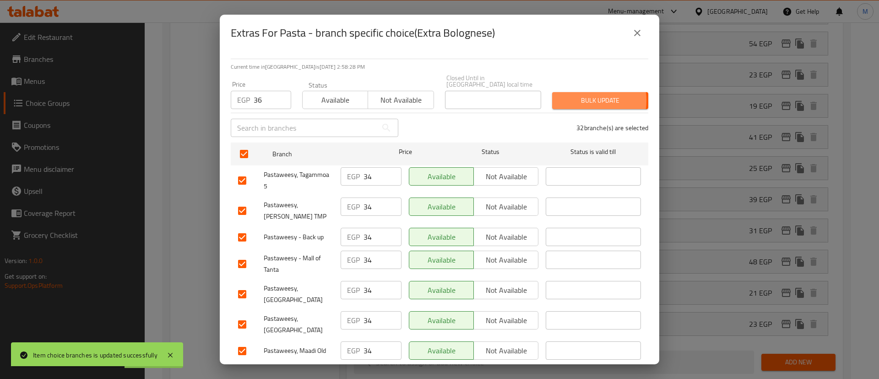
click at [575, 95] on span "Bulk update" at bounding box center [599, 100] width 81 height 11
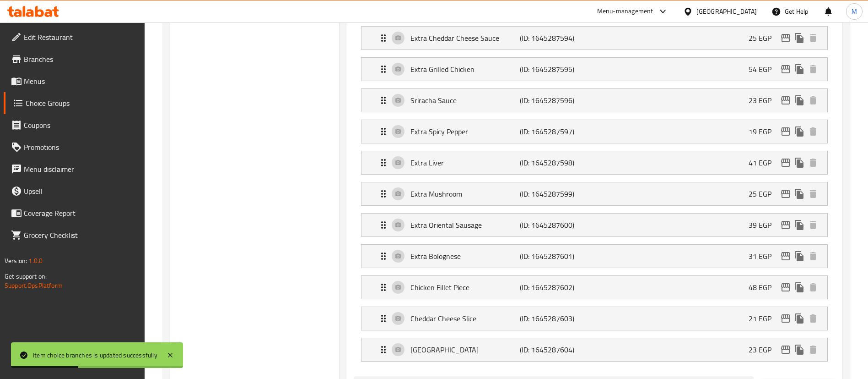
click at [350, 159] on div "Assigned to Extras For Pasta Extra Red Sauce (ID: 1645287582) 23 EGP Name (En) …" at bounding box center [594, 145] width 496 height 1056
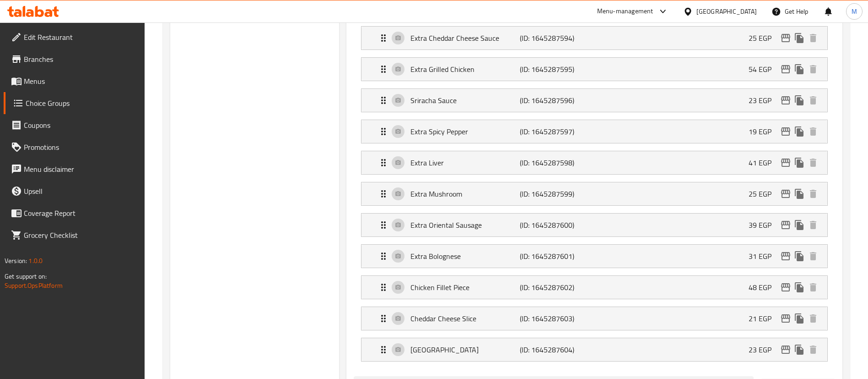
click at [48, 54] on span "Branches" at bounding box center [81, 59] width 114 height 11
